Goal: Communication & Community: Answer question/provide support

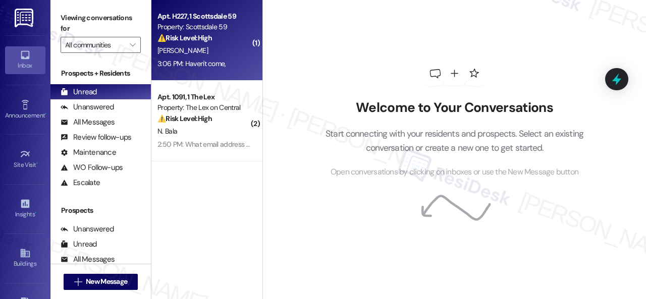
click at [214, 56] on div "[PERSON_NAME]" at bounding box center [203, 50] width 95 height 13
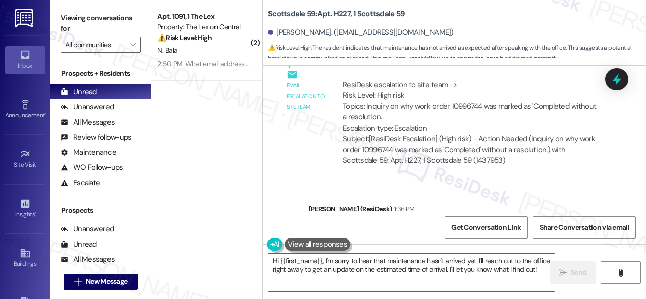
scroll to position [4425, 0]
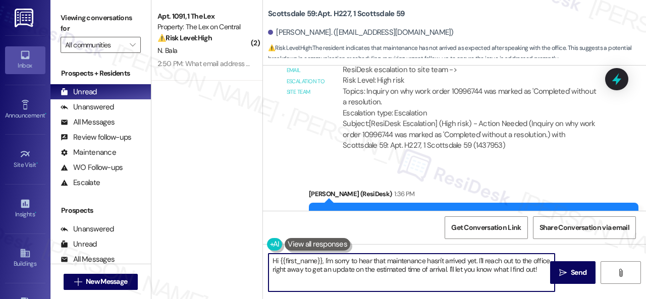
drag, startPoint x: 291, startPoint y: 276, endPoint x: 268, endPoint y: 255, distance: 31.1
click at [268, 255] on textarea "Hi {{first_name}}, I'm sorry to hear that maintenance hasn't arrived yet. I'll …" at bounding box center [411, 273] width 286 height 38
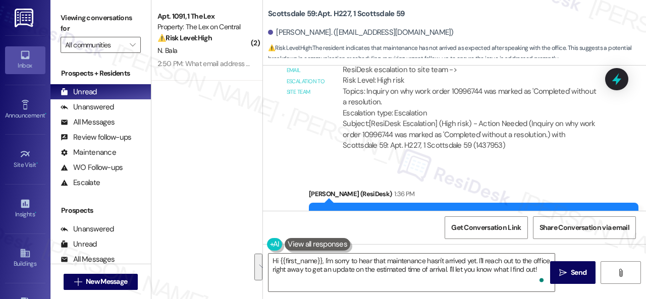
click at [271, 194] on div "Sent via SMS [PERSON_NAME] (ResiDesk) 1:36 PM Hi [PERSON_NAME], I understand yo…" at bounding box center [454, 230] width 383 height 128
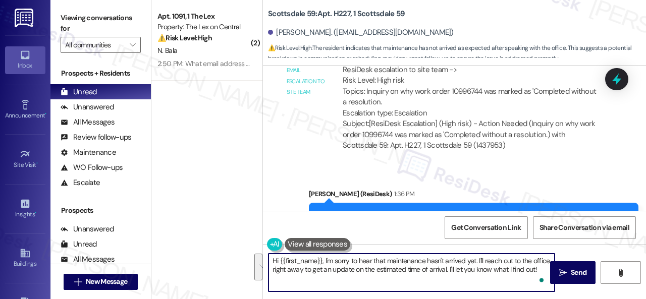
drag, startPoint x: 298, startPoint y: 280, endPoint x: 244, endPoint y: 260, distance: 57.2
click at [244, 260] on div "( 2 ) Apt. 1091, 1 The Lex Property: The Lex on Central ⚠️ Risk Level: High The…" at bounding box center [398, 149] width 494 height 299
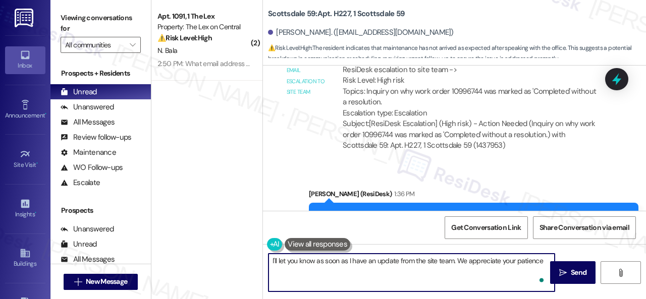
type textarea "I'll let you know as soon as I have an update from the site team. We appreciate…"
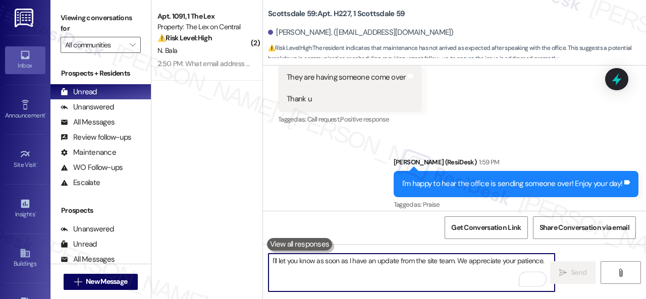
scroll to position [4828, 0]
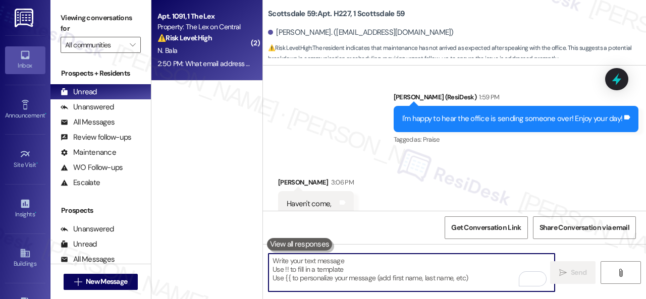
click at [224, 46] on div "N. Bala" at bounding box center [203, 50] width 95 height 13
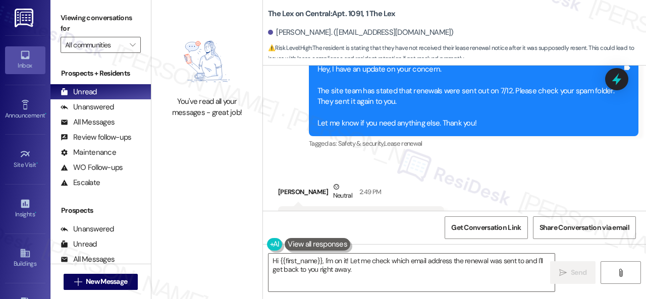
scroll to position [662, 0]
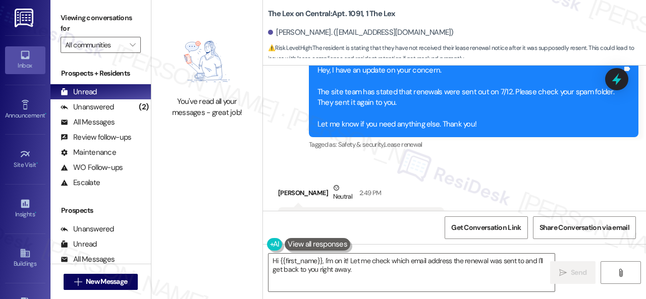
click at [350, 14] on b "The Lex on Central: Apt. 1091, 1 The Lex" at bounding box center [331, 14] width 127 height 11
copy b "1091"
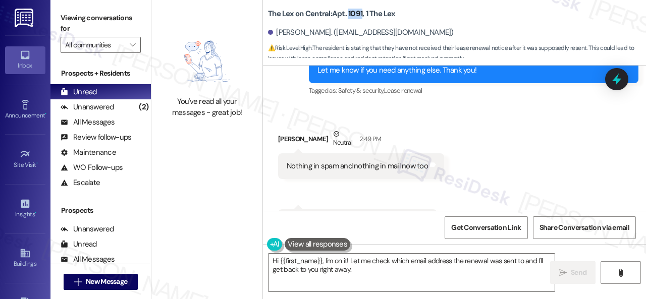
scroll to position [763, 0]
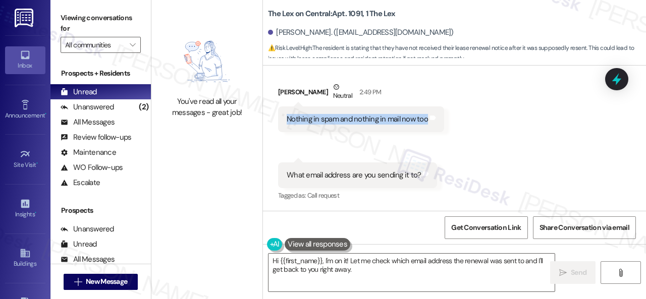
drag, startPoint x: 282, startPoint y: 117, endPoint x: 425, endPoint y: 119, distance: 143.8
click at [425, 119] on div "Nothing in spam and nothing in mail now too Tags and notes" at bounding box center [361, 119] width 166 height 26
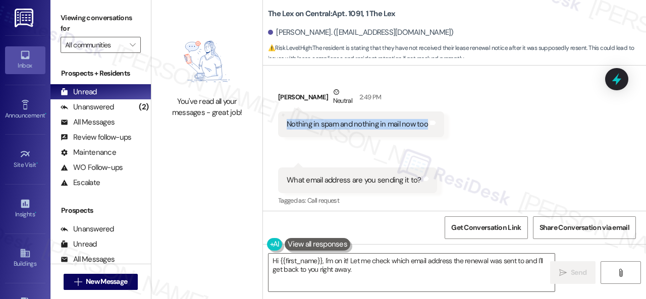
scroll to position [763, 0]
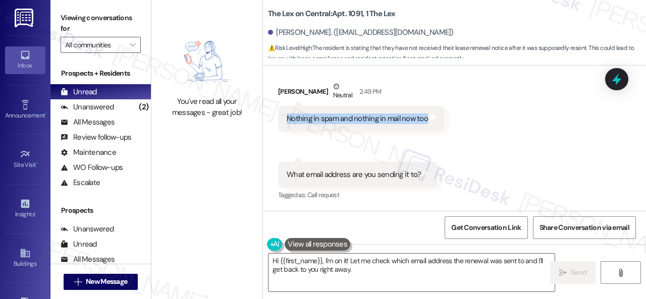
copy div "Nothing in spam and nothing in mail now too"
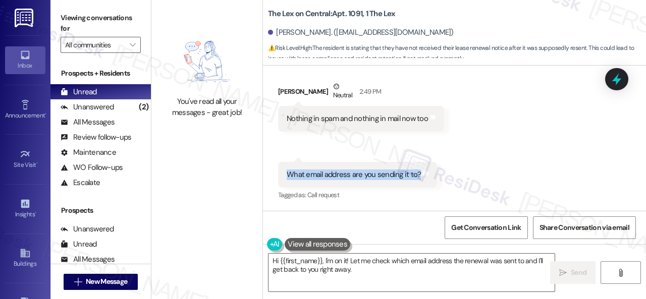
drag, startPoint x: 282, startPoint y: 175, endPoint x: 416, endPoint y: 176, distance: 134.2
click at [416, 176] on div "What email address are you sending it to? Tags and notes" at bounding box center [357, 175] width 159 height 26
copy div "What email address are you sending it to?"
click at [350, 134] on div "Received via SMS [PERSON_NAME] Neutral 2:49 PM Nothing in spam and nothing in m…" at bounding box center [360, 107] width 181 height 66
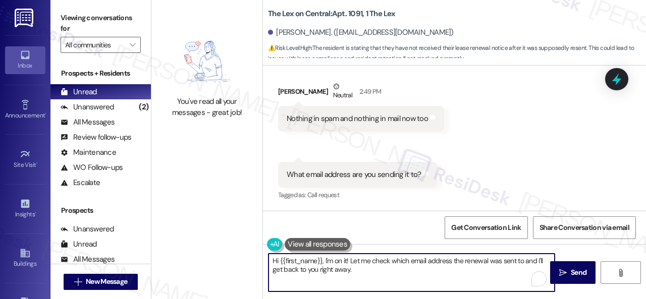
drag, startPoint x: 317, startPoint y: 269, endPoint x: 377, endPoint y: 270, distance: 60.6
click at [377, 271] on textarea "Hi {{first_name}}, I'm on it! Let me check which email address the renewal was …" at bounding box center [411, 273] width 286 height 38
drag, startPoint x: 351, startPoint y: 259, endPoint x: 244, endPoint y: 248, distance: 107.0
click at [244, 248] on div "You've read all your messages - great job! The Lex on Central: Apt. 1091, 1 The…" at bounding box center [398, 149] width 494 height 299
type textarea "Let me check which email address the renewal was sent to and I'll get back to y…"
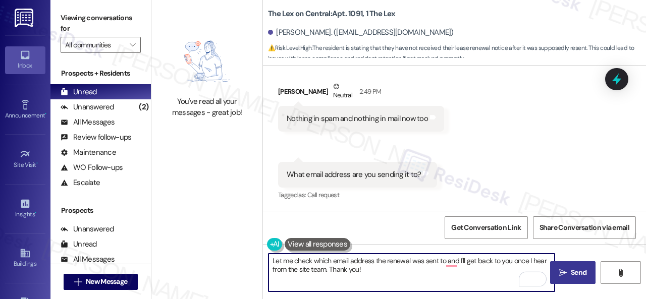
click at [582, 275] on span "Send" at bounding box center [579, 272] width 16 height 11
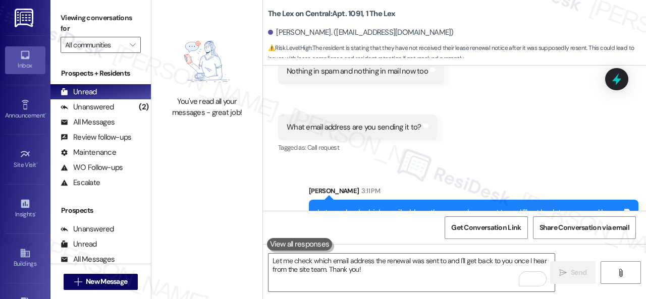
scroll to position [845, 0]
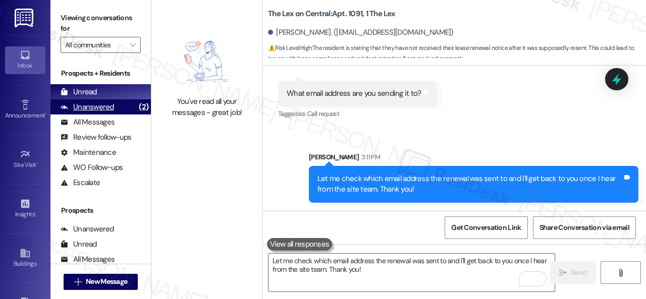
click at [84, 104] on div "Unanswered" at bounding box center [87, 107] width 53 height 11
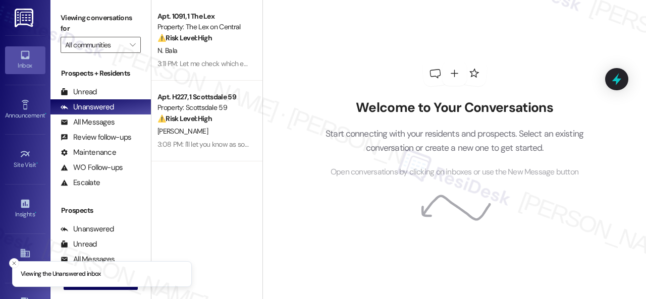
drag, startPoint x: 88, startPoint y: 94, endPoint x: 113, endPoint y: 30, distance: 69.3
click at [88, 94] on div "Unread" at bounding box center [79, 92] width 36 height 11
